Goal: Task Accomplishment & Management: Use online tool/utility

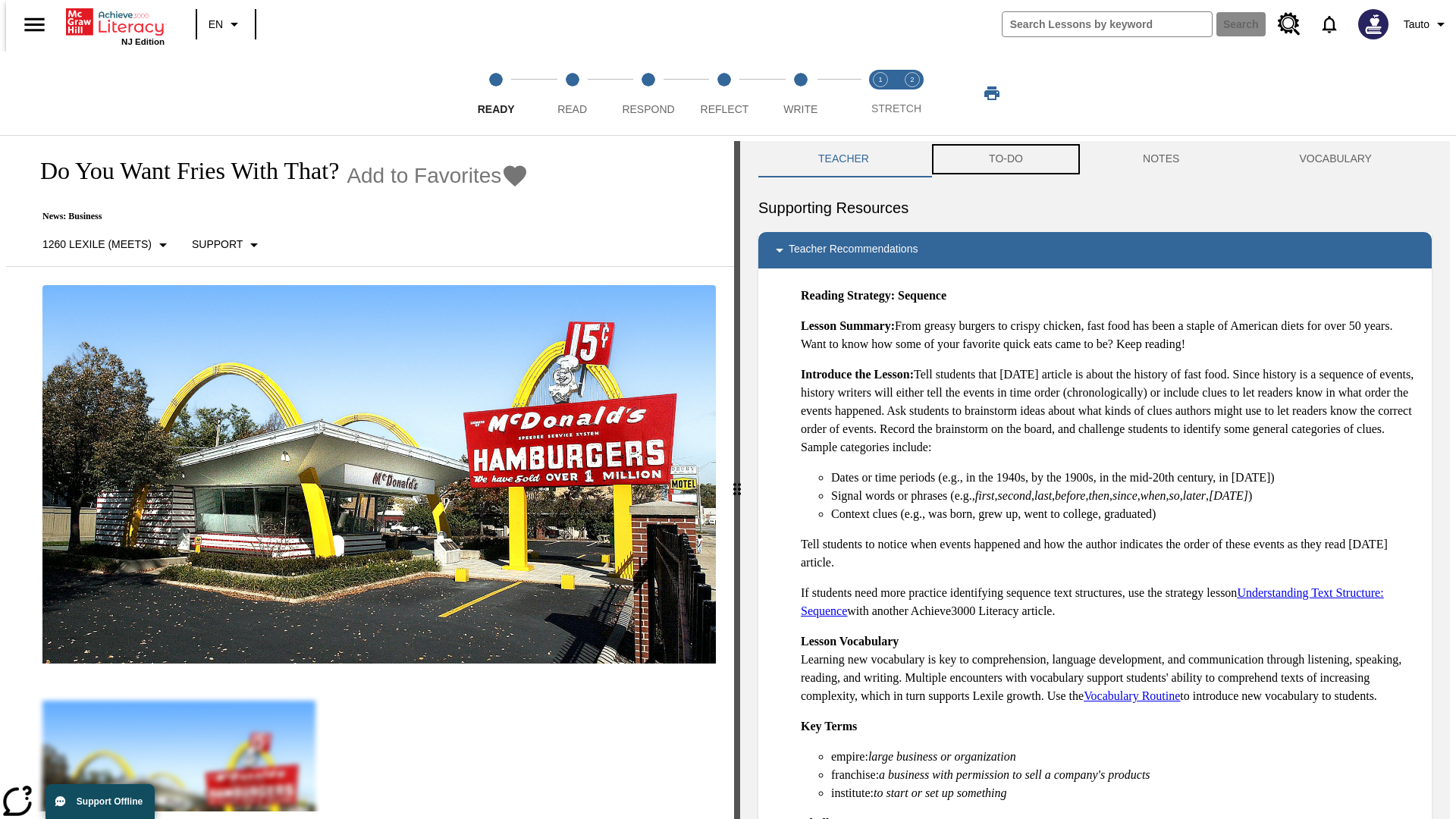
click at [1005, 159] on button "TO-DO" at bounding box center [1006, 158] width 154 height 36
